Goal: Task Accomplishment & Management: Manage account settings

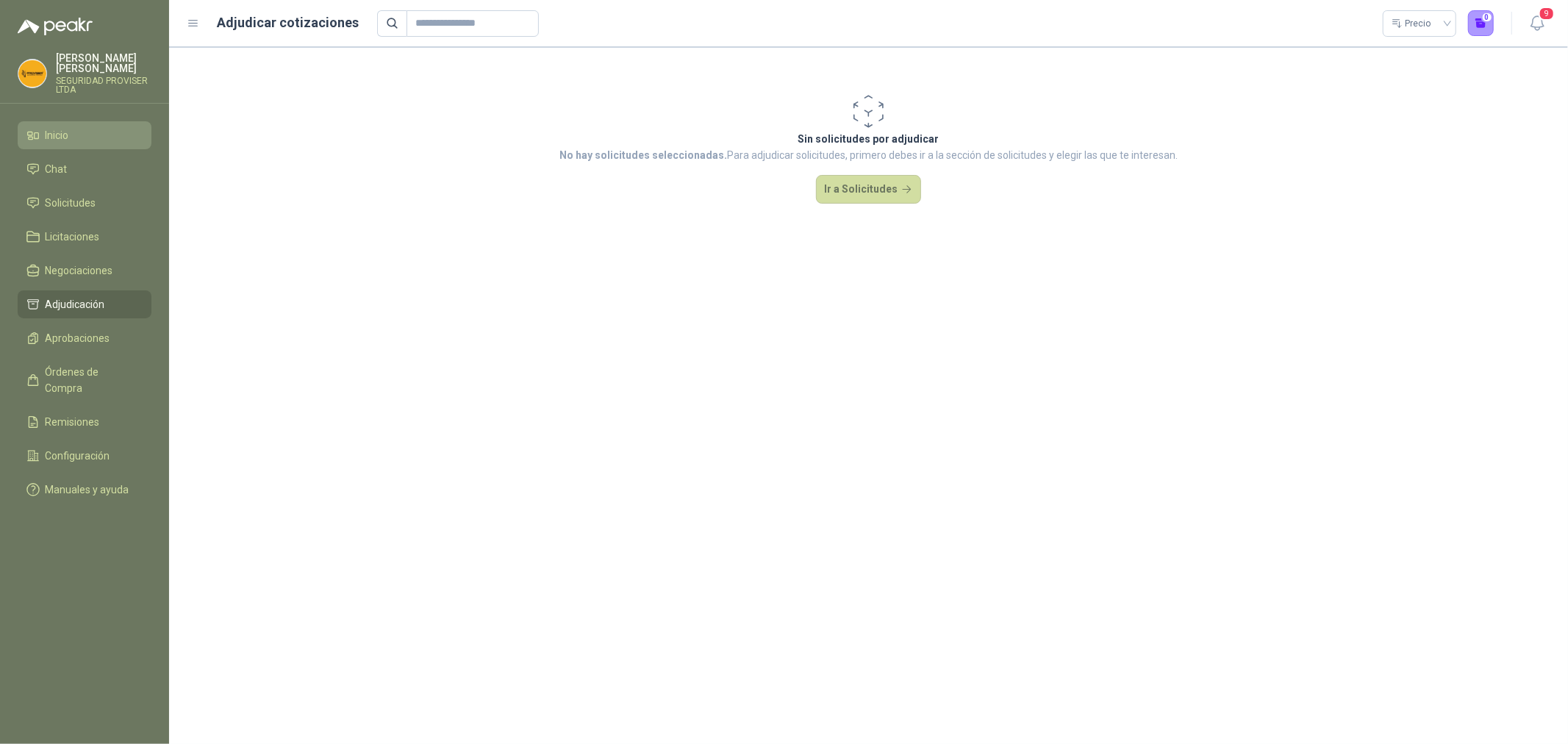
click at [88, 137] on li "Inicio" at bounding box center [85, 134] width 116 height 16
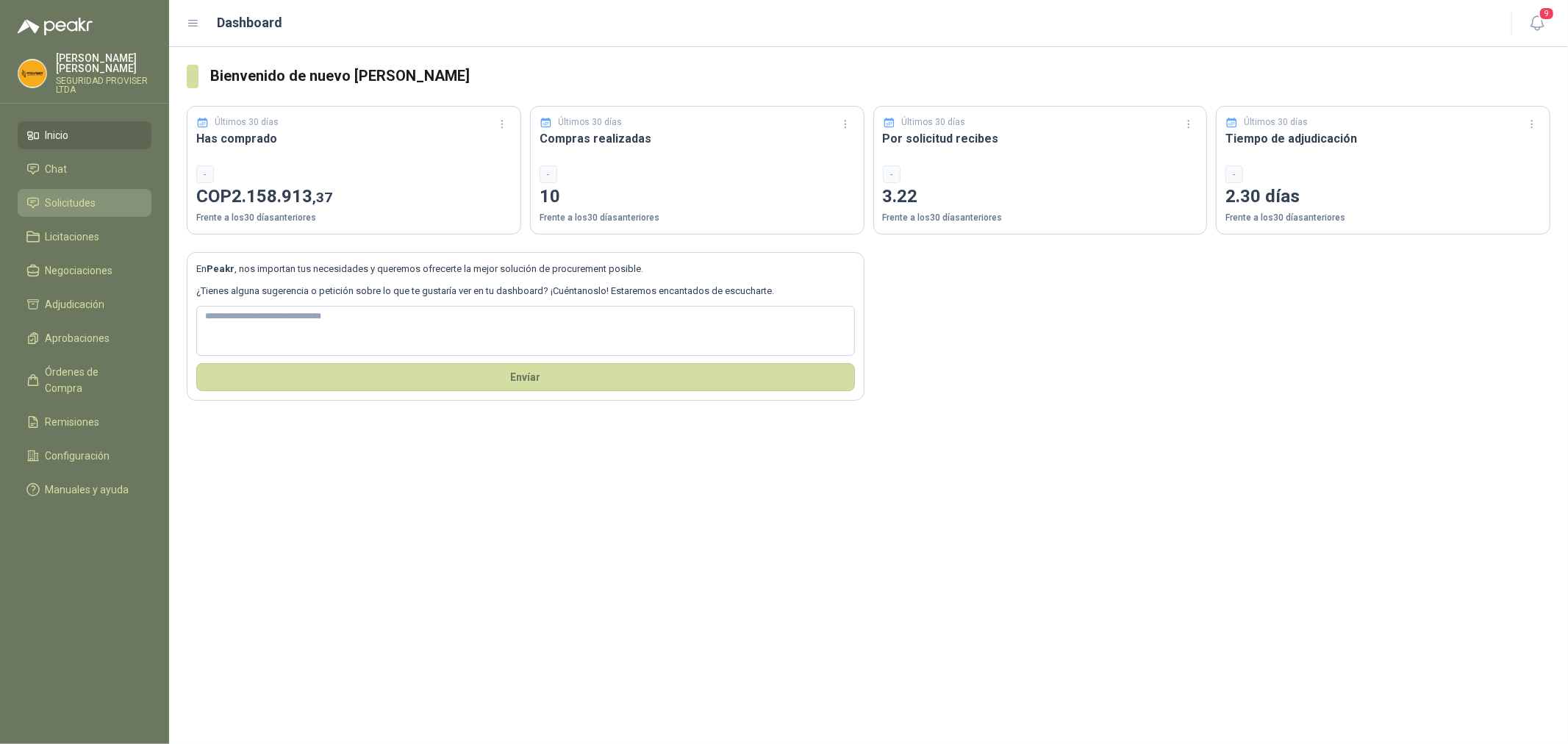
click at [86, 210] on span "Solicitudes" at bounding box center [71, 202] width 51 height 16
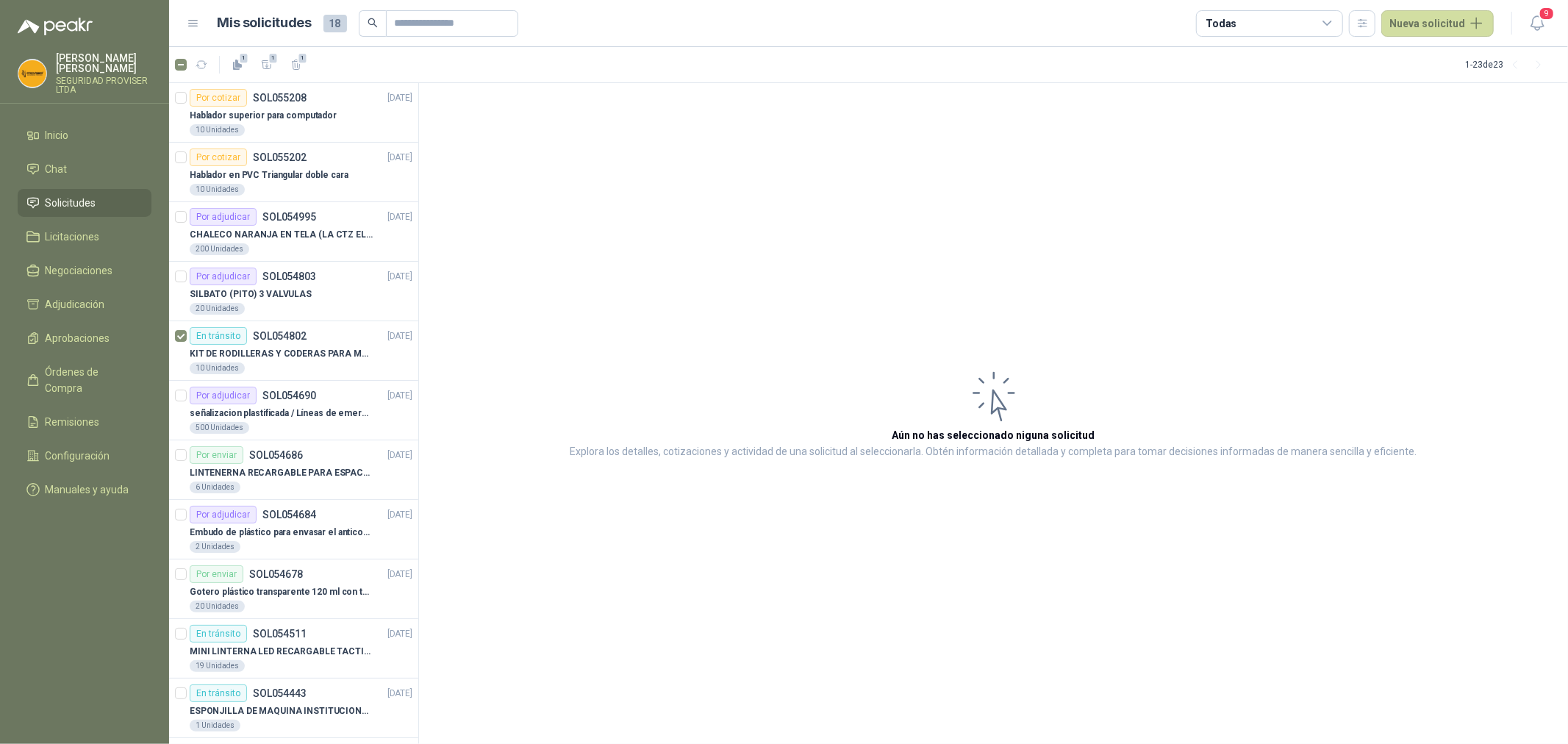
click at [1325, 27] on icon at bounding box center [1328, 23] width 13 height 13
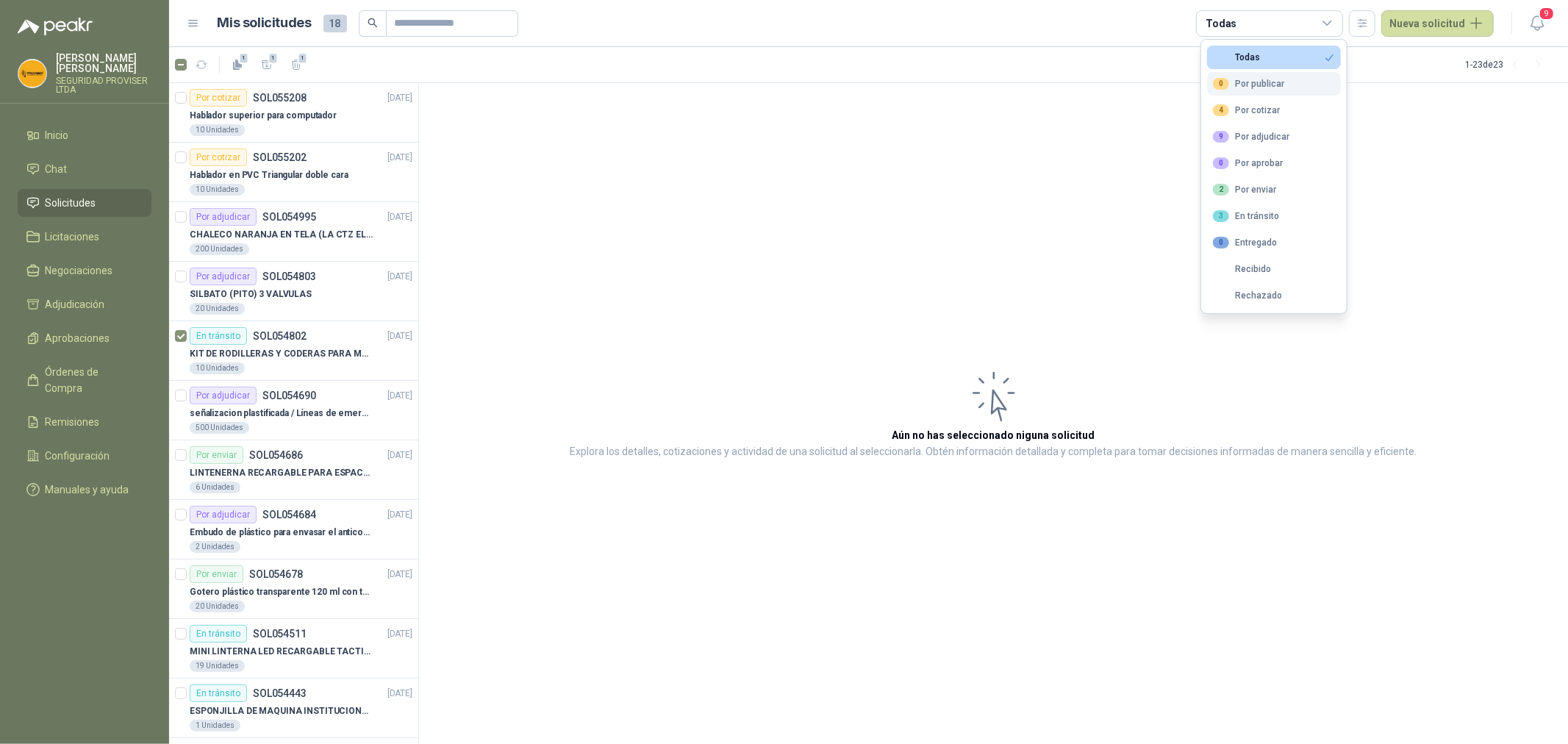
click at [1269, 82] on div "0 Por publicar" at bounding box center [1249, 84] width 71 height 12
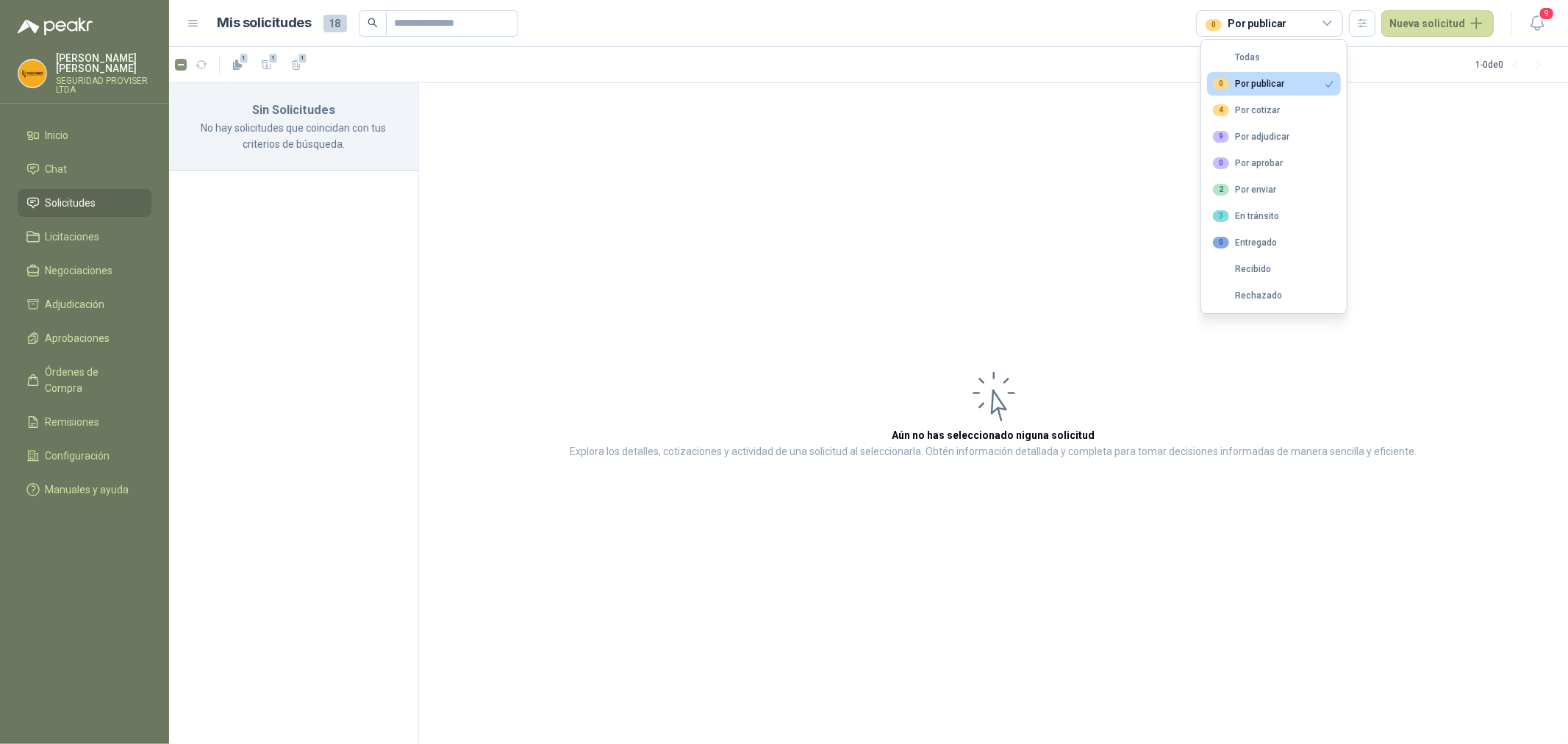
click at [1255, 86] on div "0 Por publicar" at bounding box center [1249, 84] width 71 height 12
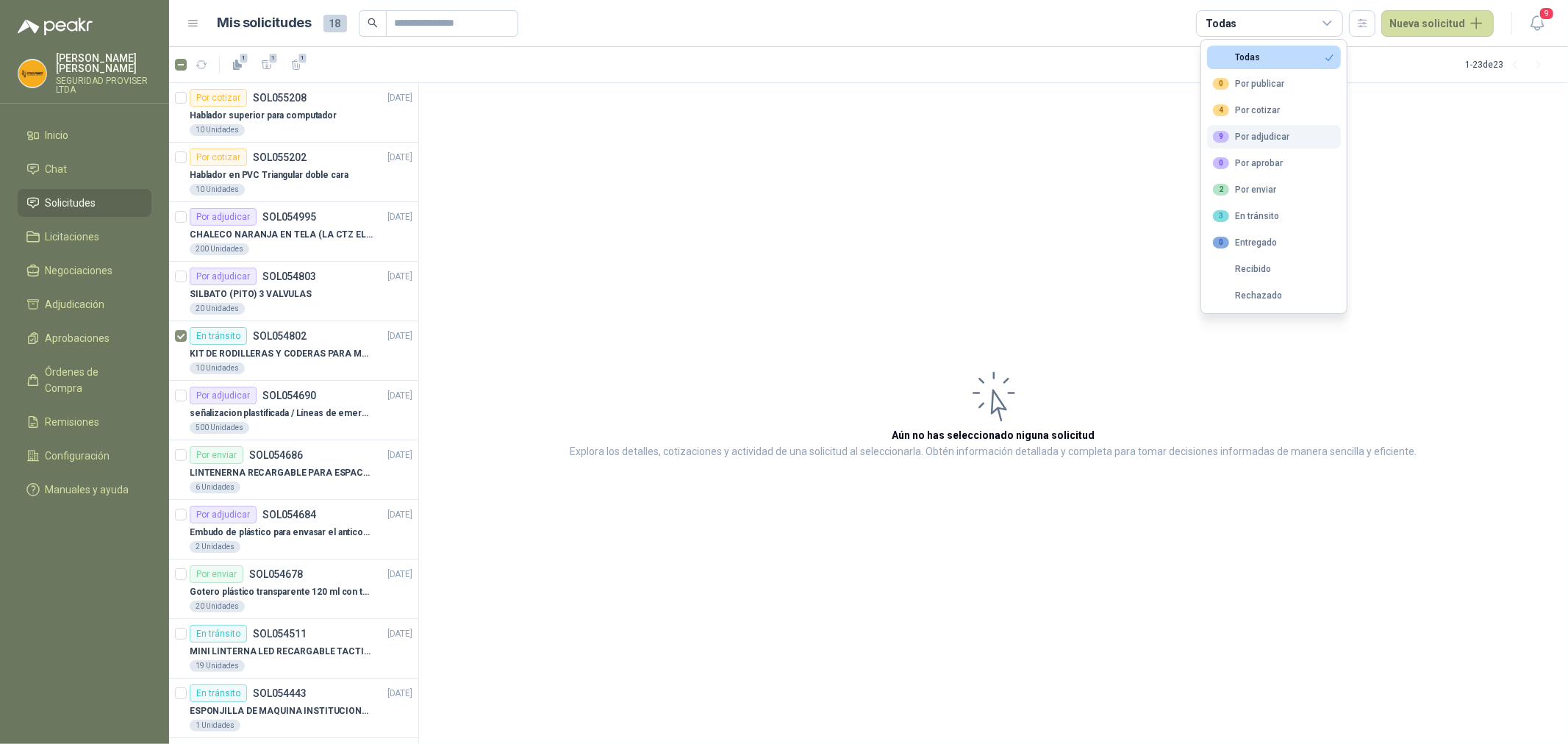
click at [1277, 141] on div "9 Por adjudicar" at bounding box center [1251, 136] width 76 height 12
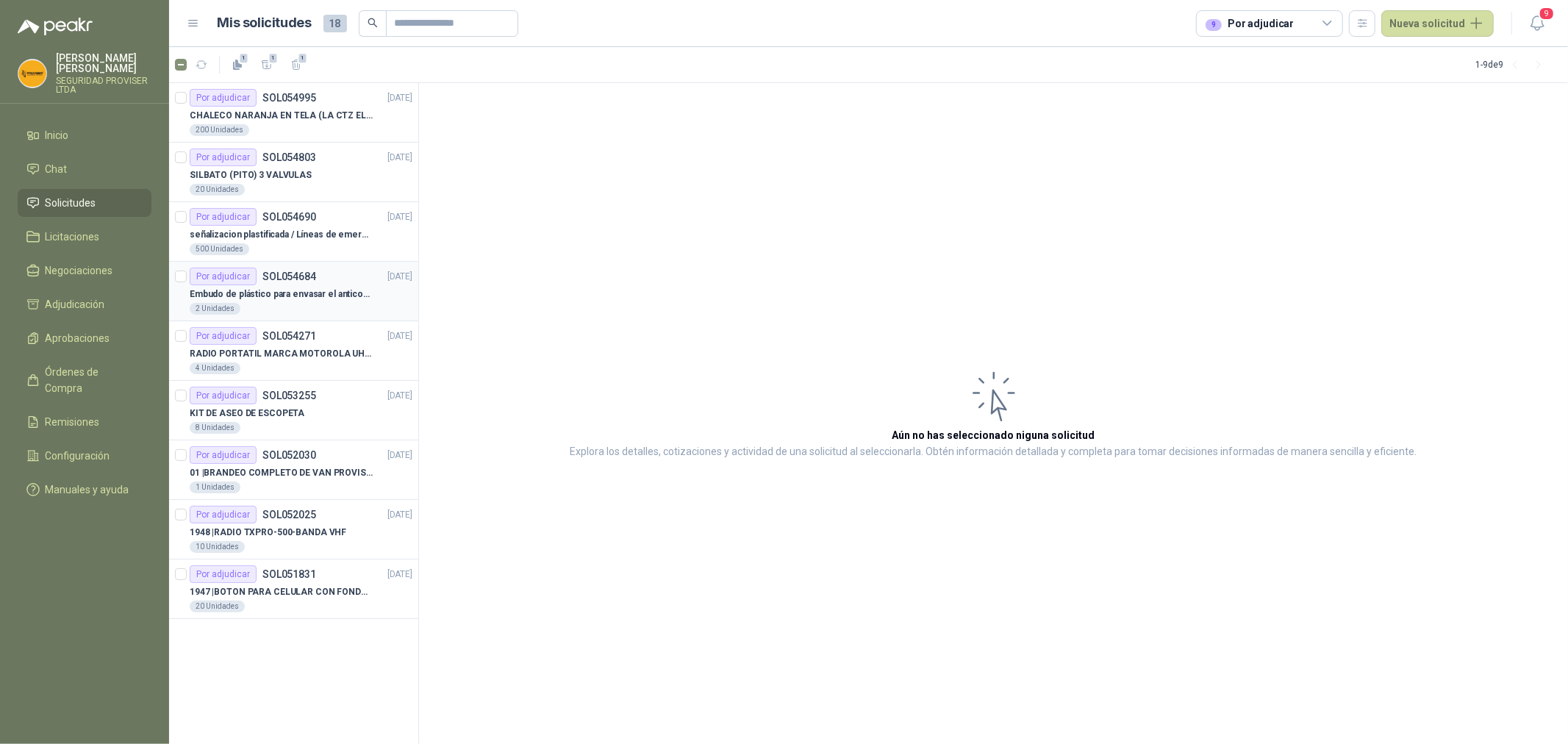
click at [383, 289] on div "Embudo de plástico para envasar el anticorrosivo / lubricante" at bounding box center [300, 294] width 223 height 18
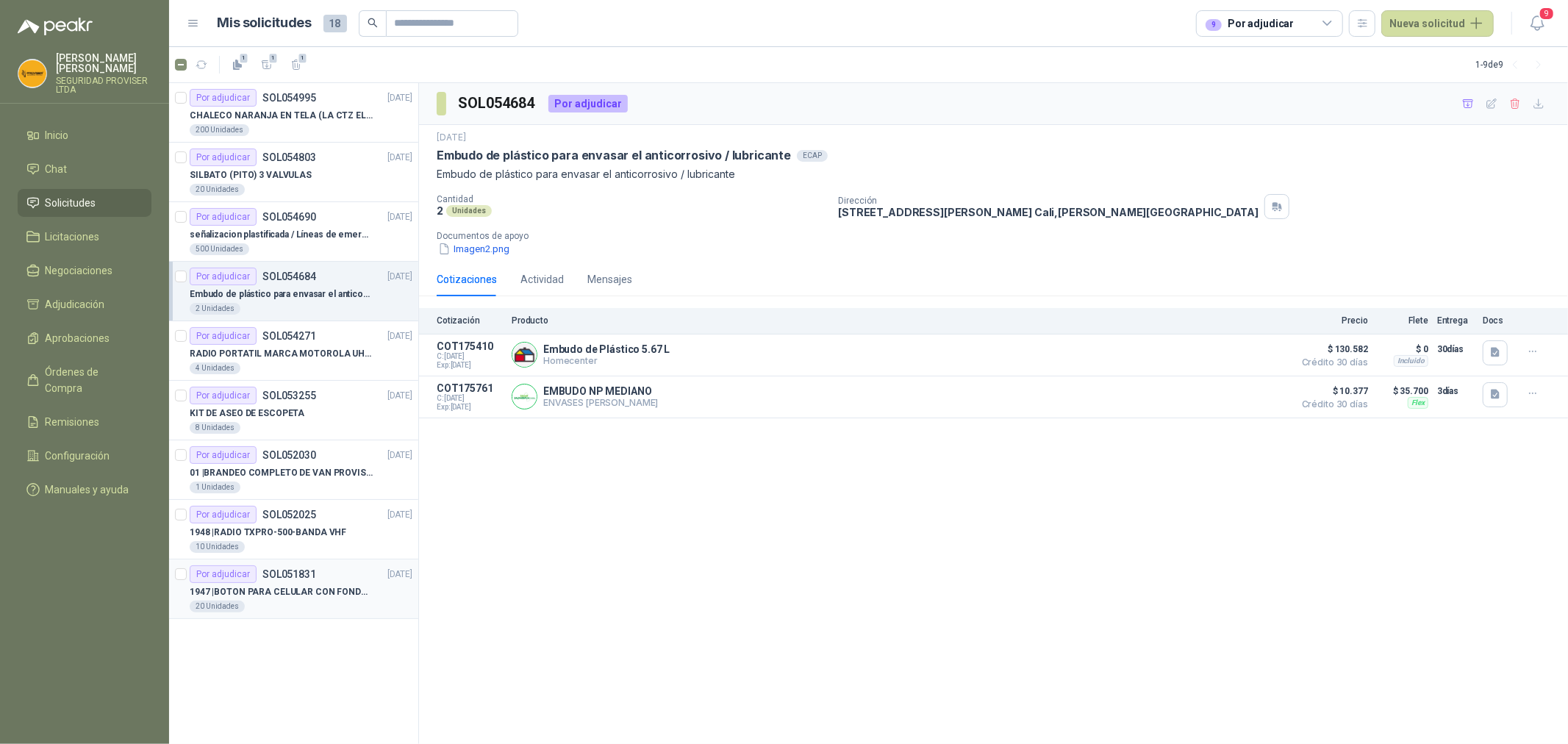
click at [350, 597] on p "1947 | BOTON PARA CELULAR CON FONDO AMARILLO" at bounding box center [281, 592] width 183 height 14
